Goal: Find specific page/section: Find specific page/section

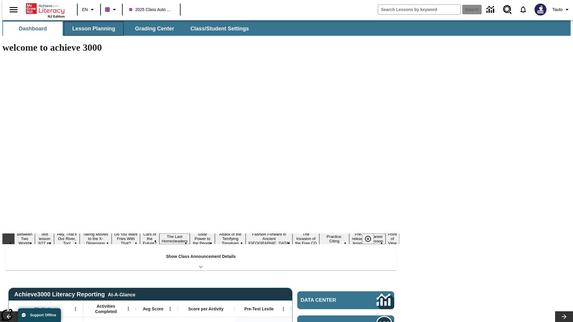
click at [91, 29] on button "Lesson Planning" at bounding box center [94, 28] width 60 height 14
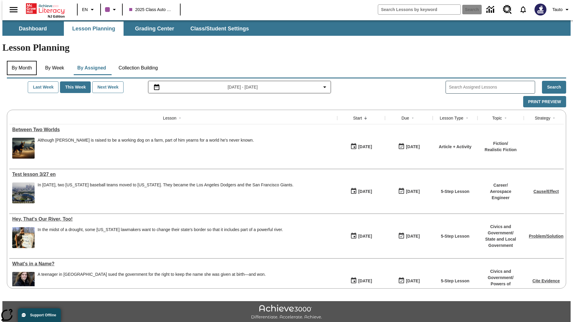
click at [20, 61] on button "By Month" at bounding box center [22, 68] width 30 height 14
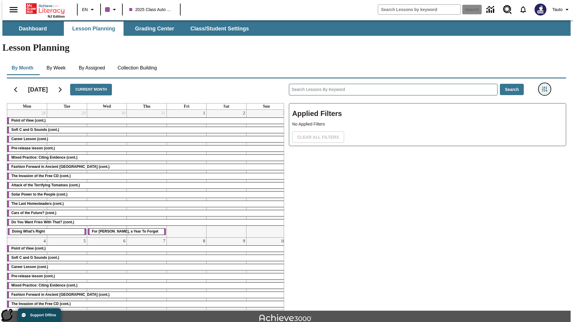
click at [546, 87] on icon "Filters Side menu" at bounding box center [544, 89] width 5 height 5
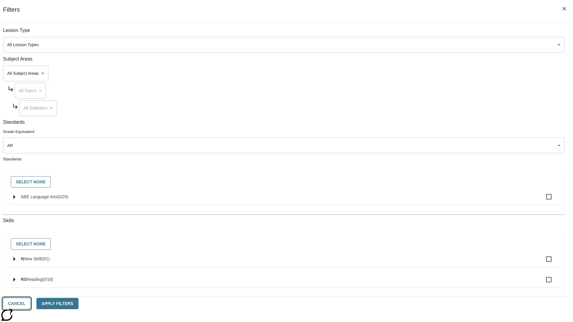
click at [30, 304] on button "Cancel" at bounding box center [16, 304] width 27 height 12
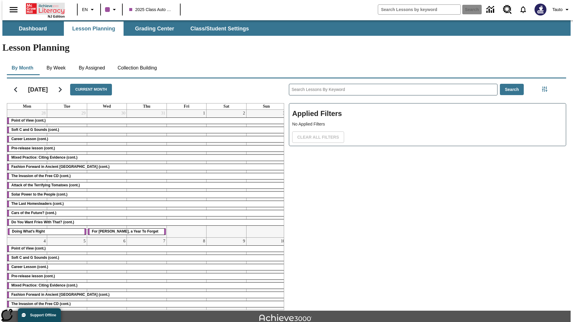
click at [43, 8] on icon "Home" at bounding box center [46, 9] width 40 height 12
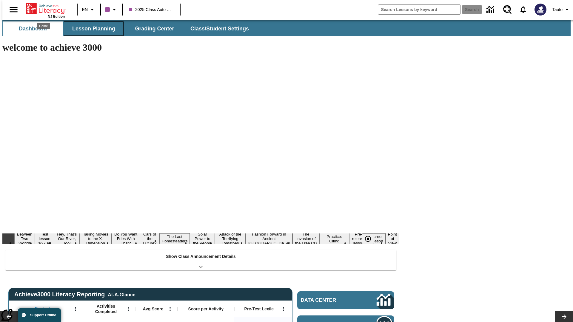
click at [91, 29] on button "Lesson Planning" at bounding box center [94, 28] width 60 height 14
